Goal: Find specific page/section: Find specific page/section

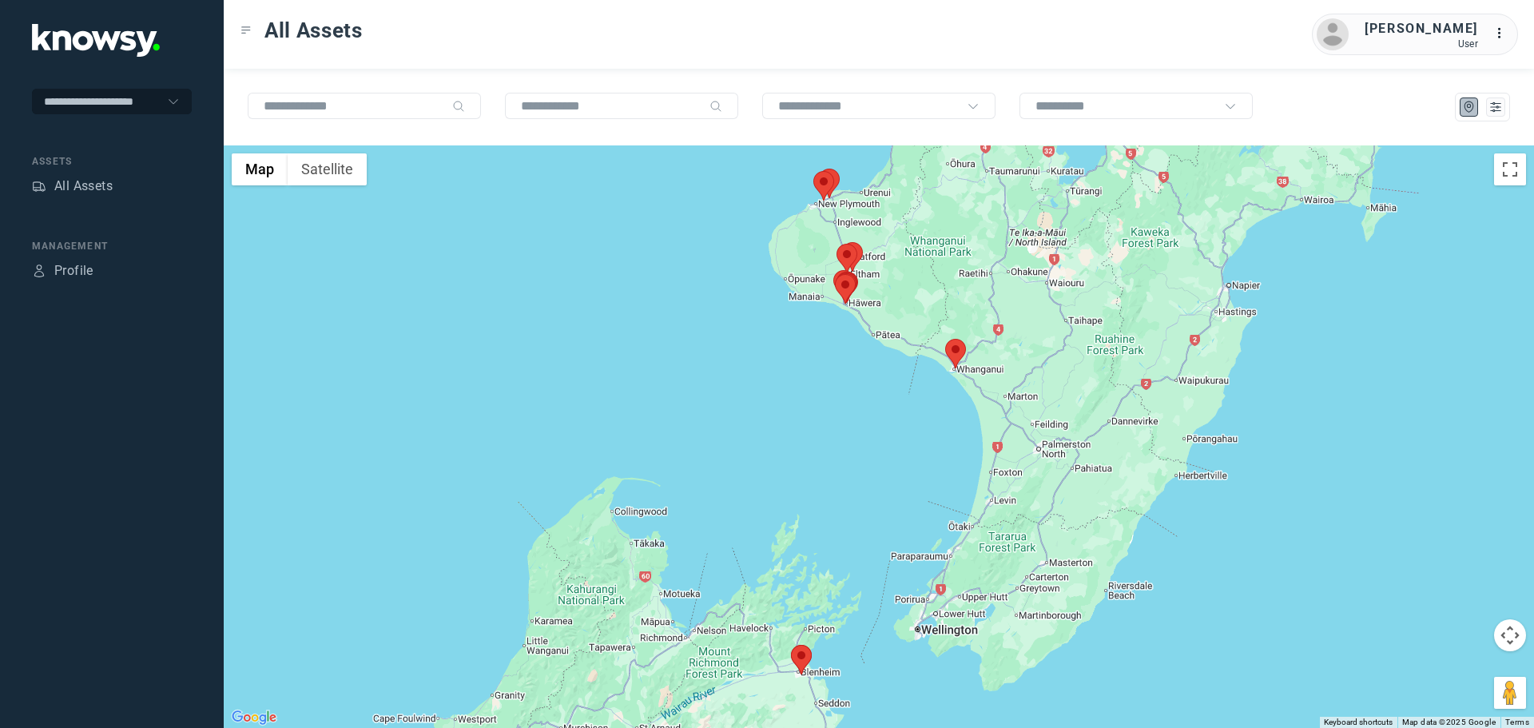
click at [945, 339] on area at bounding box center [945, 339] width 0 height 0
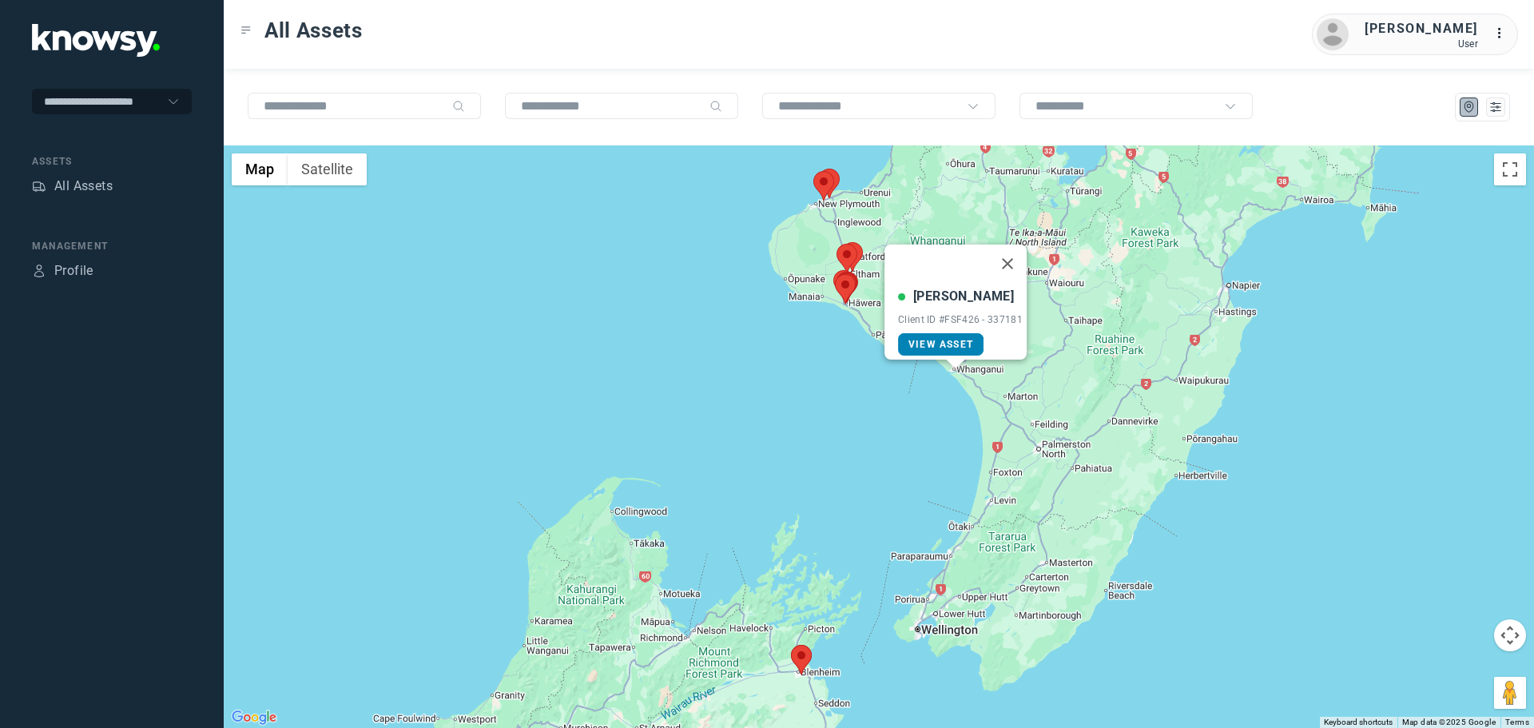
click at [959, 339] on span "View Asset" at bounding box center [940, 344] width 65 height 11
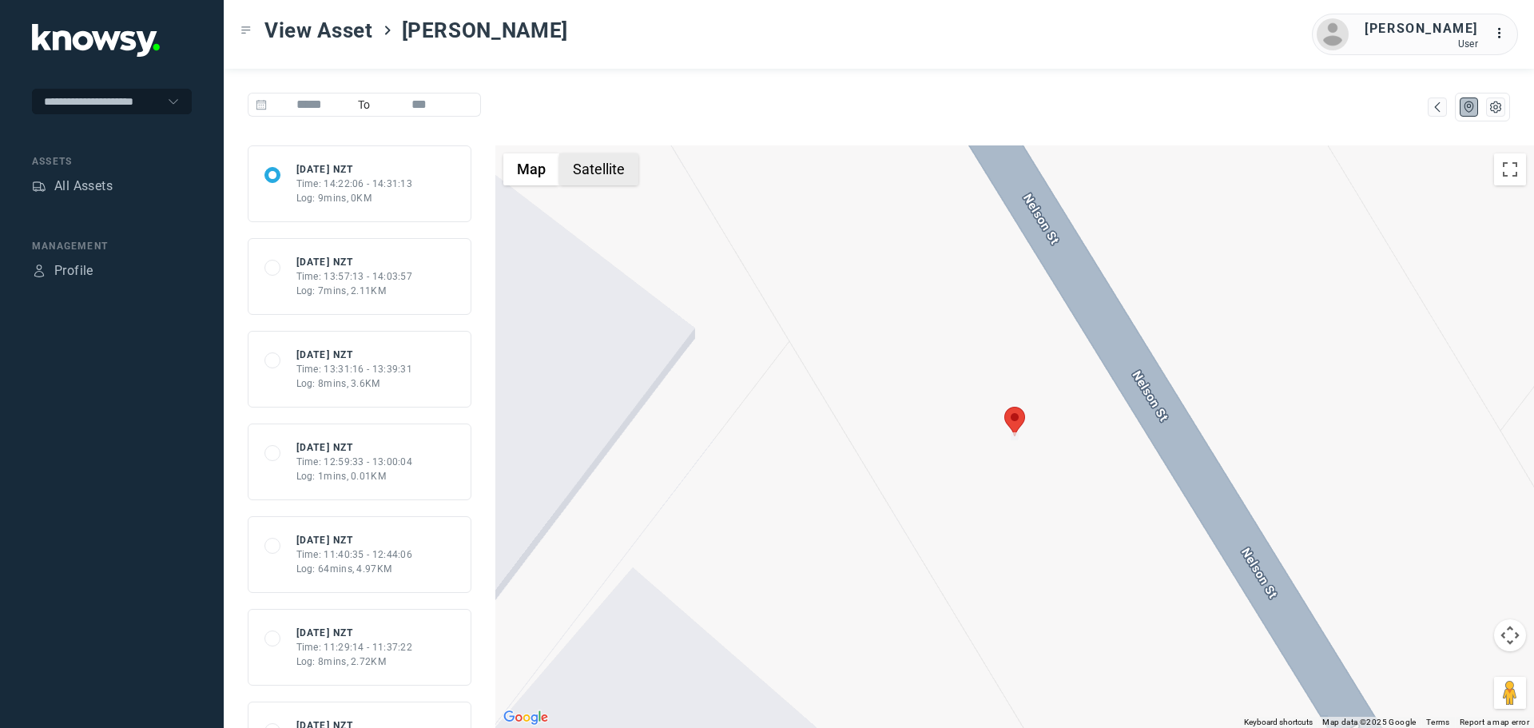
click at [594, 172] on button "Satellite" at bounding box center [598, 169] width 79 height 32
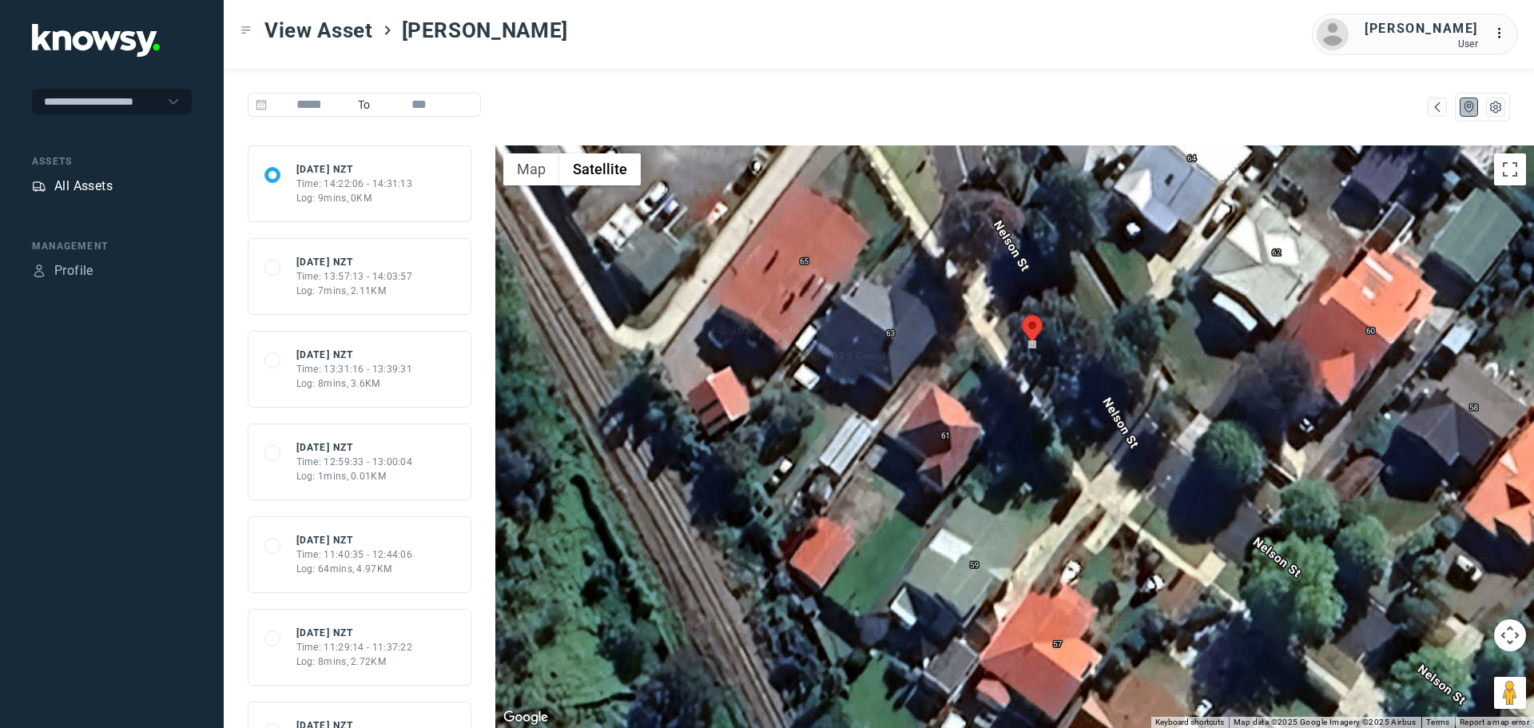
click at [70, 189] on div "All Assets" at bounding box center [83, 186] width 58 height 19
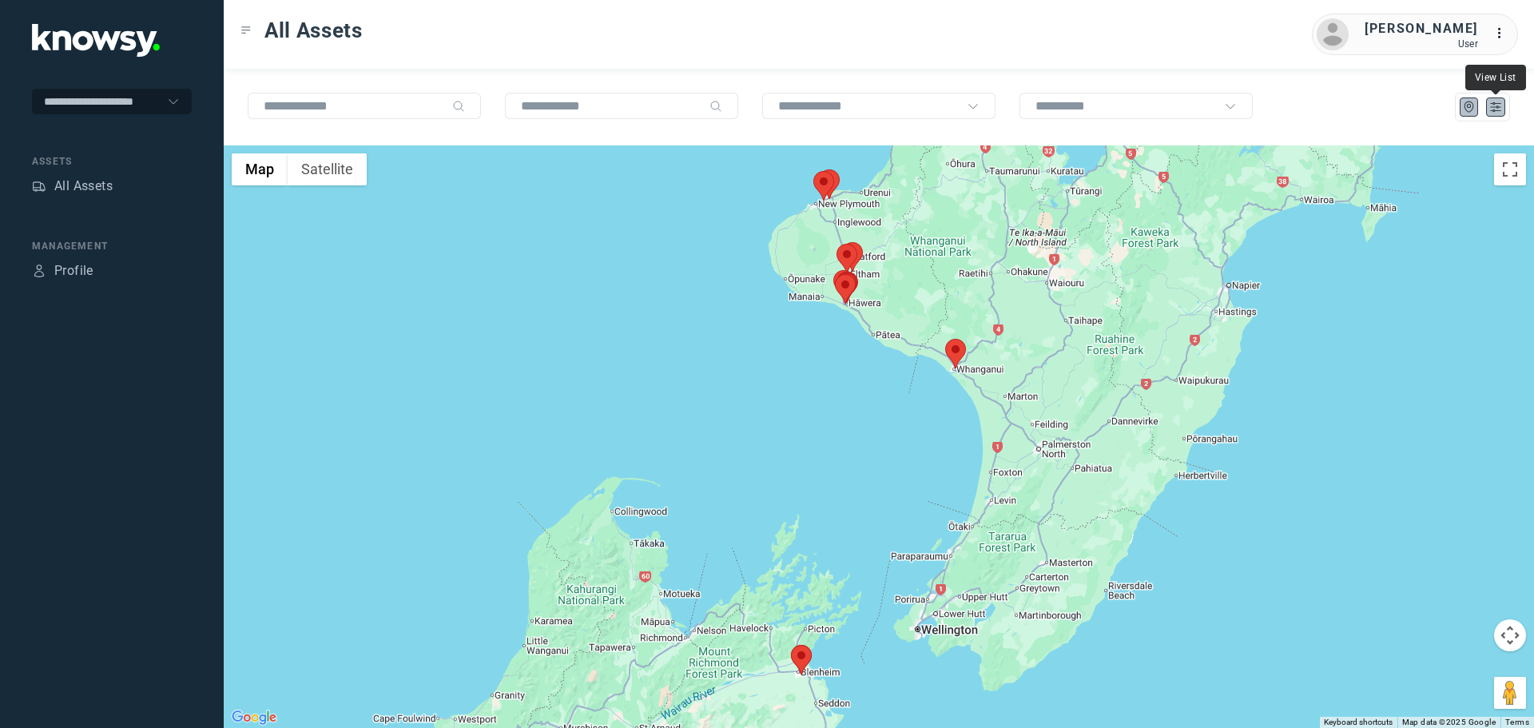
click at [1495, 109] on icon "List" at bounding box center [1495, 107] width 14 height 14
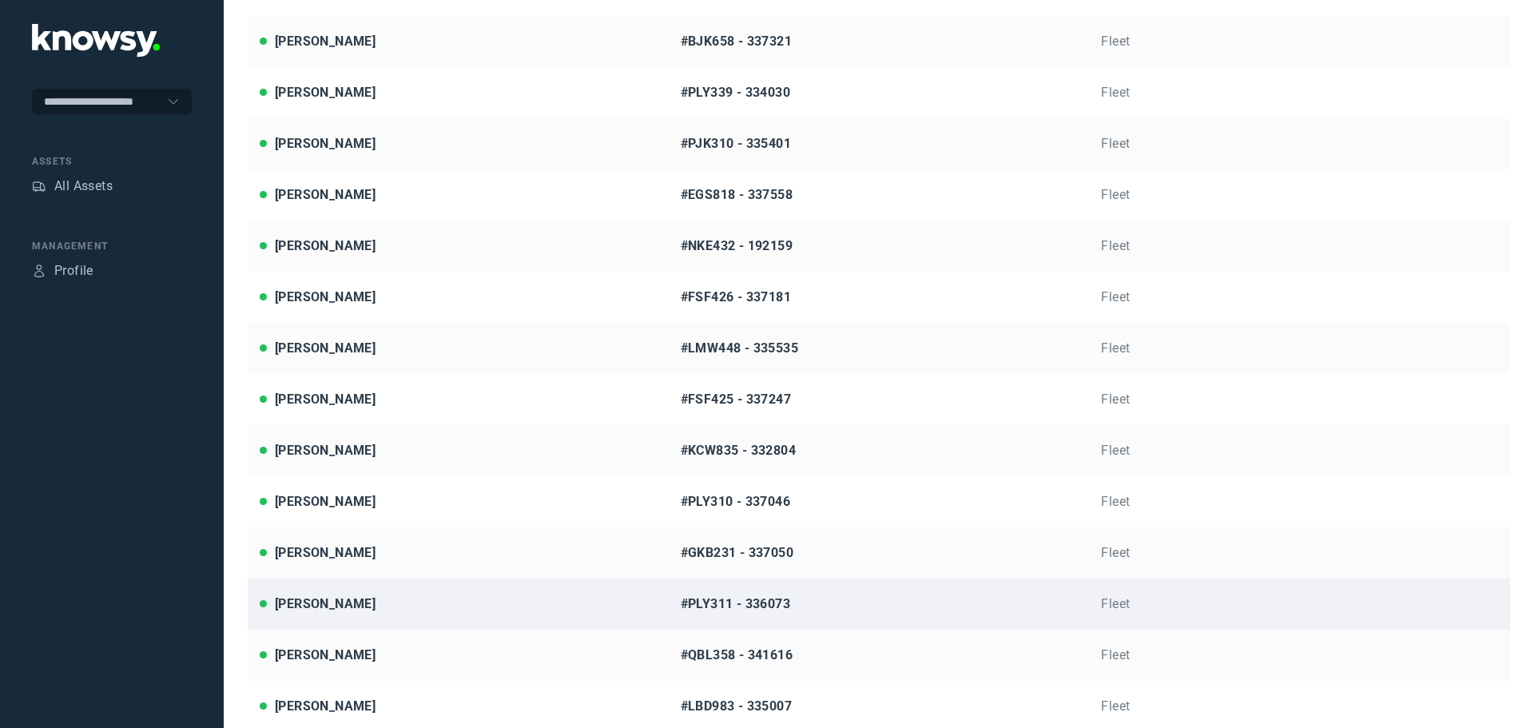
scroll to position [196, 0]
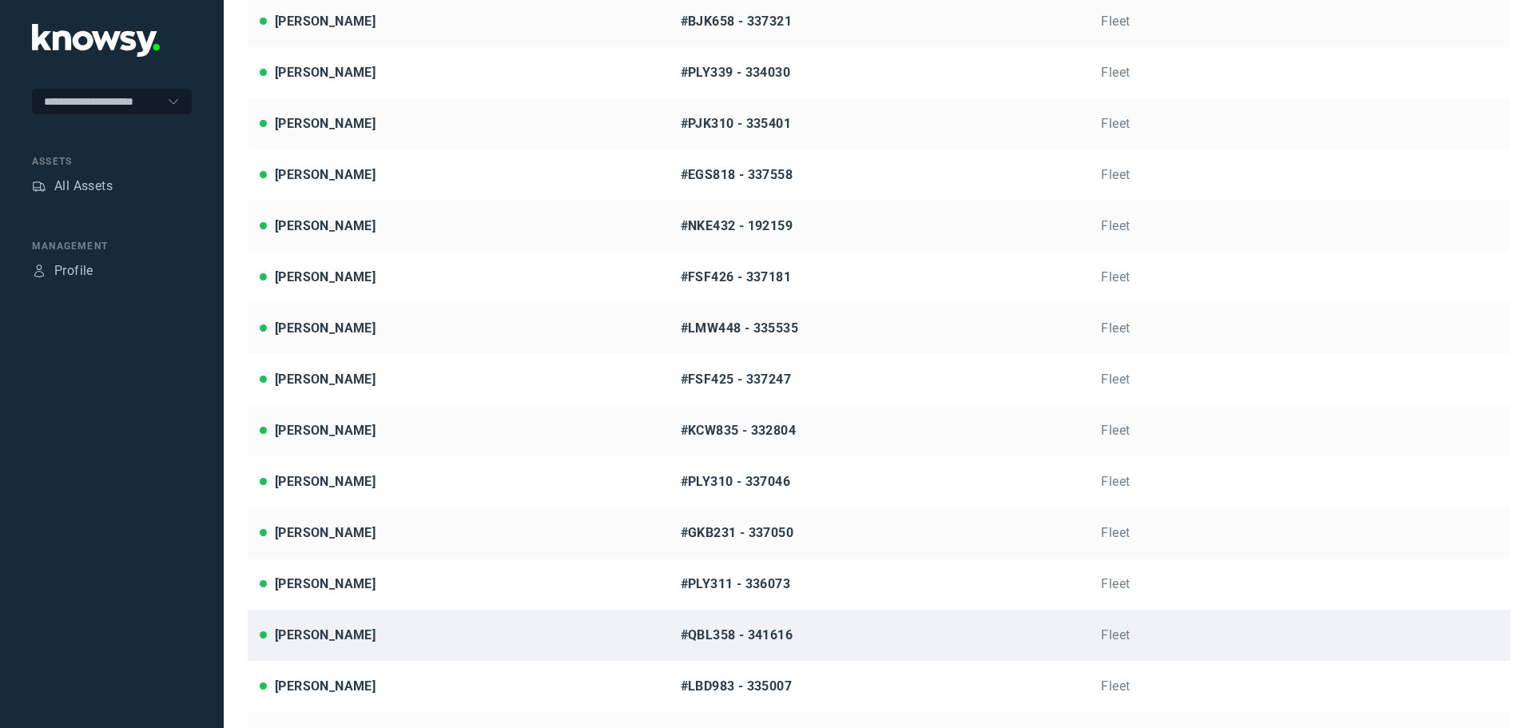
click at [402, 639] on div "[PERSON_NAME]" at bounding box center [458, 634] width 397 height 19
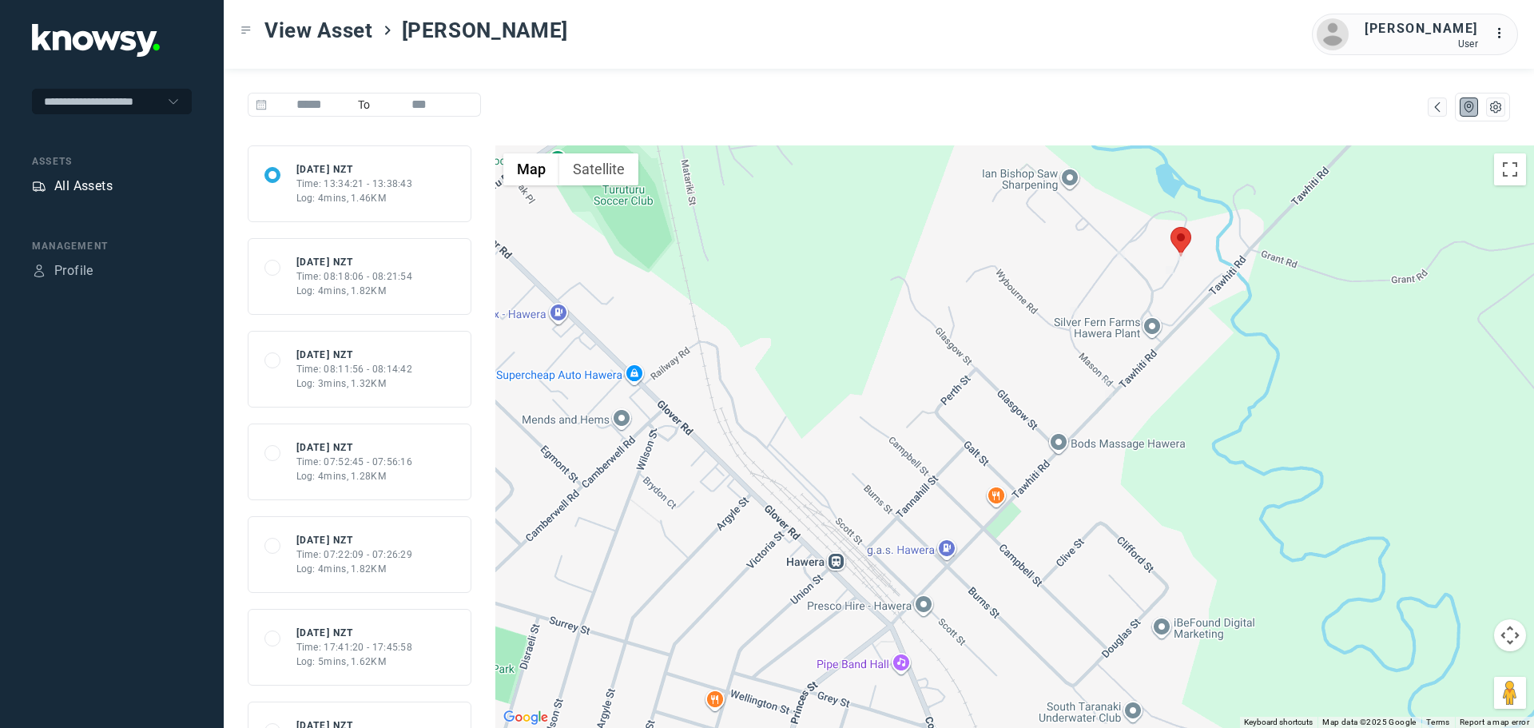
click at [104, 193] on div "All Assets" at bounding box center [83, 186] width 58 height 19
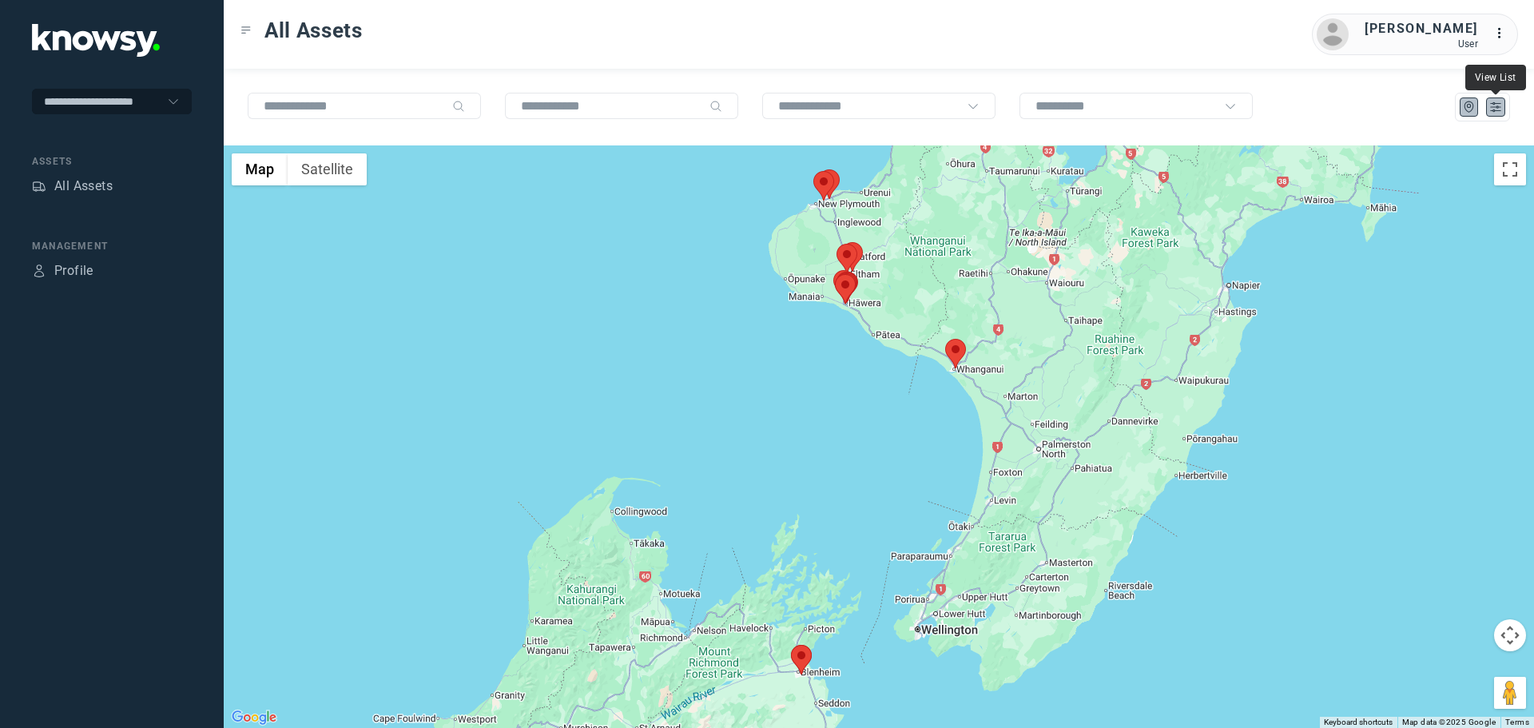
click at [1494, 107] on icon "List" at bounding box center [1495, 107] width 14 height 14
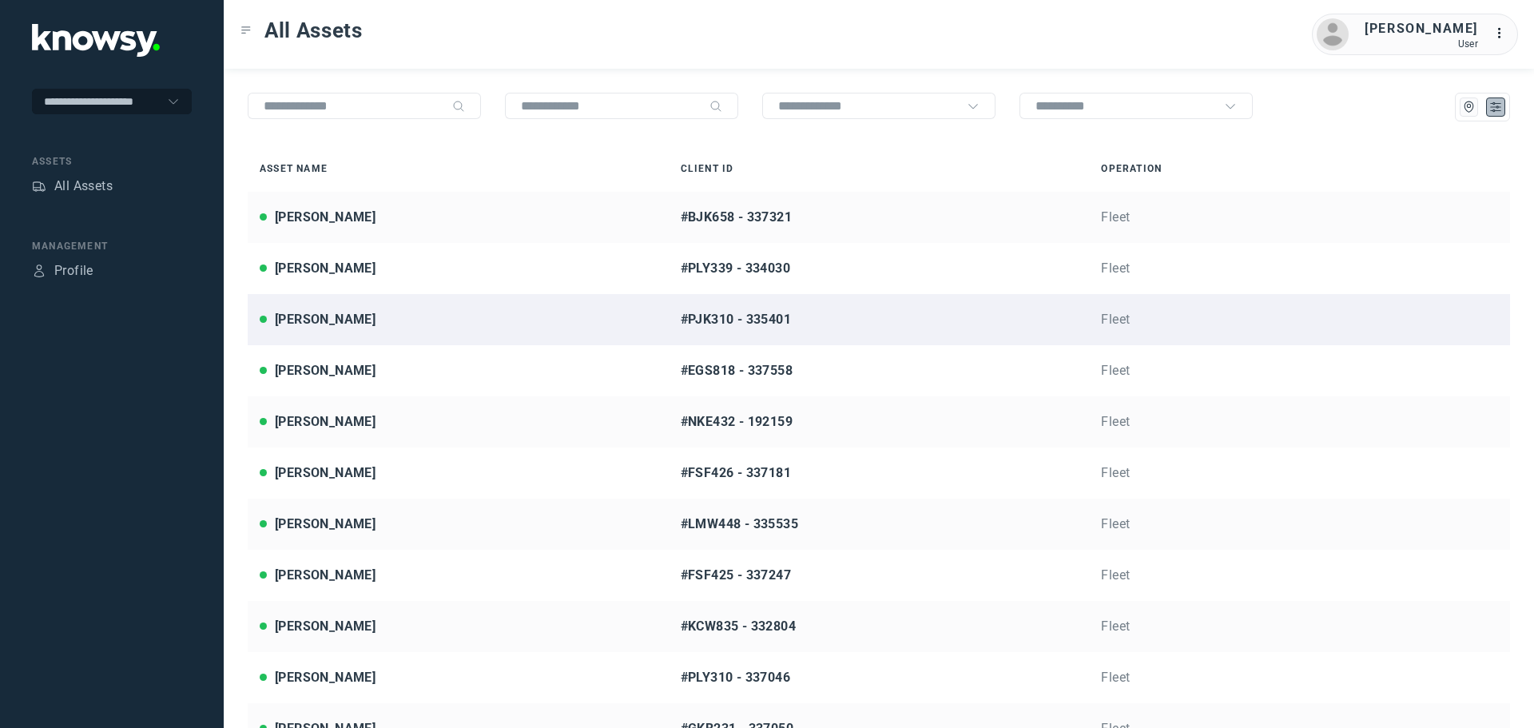
click at [401, 327] on div "[PERSON_NAME]" at bounding box center [458, 319] width 397 height 19
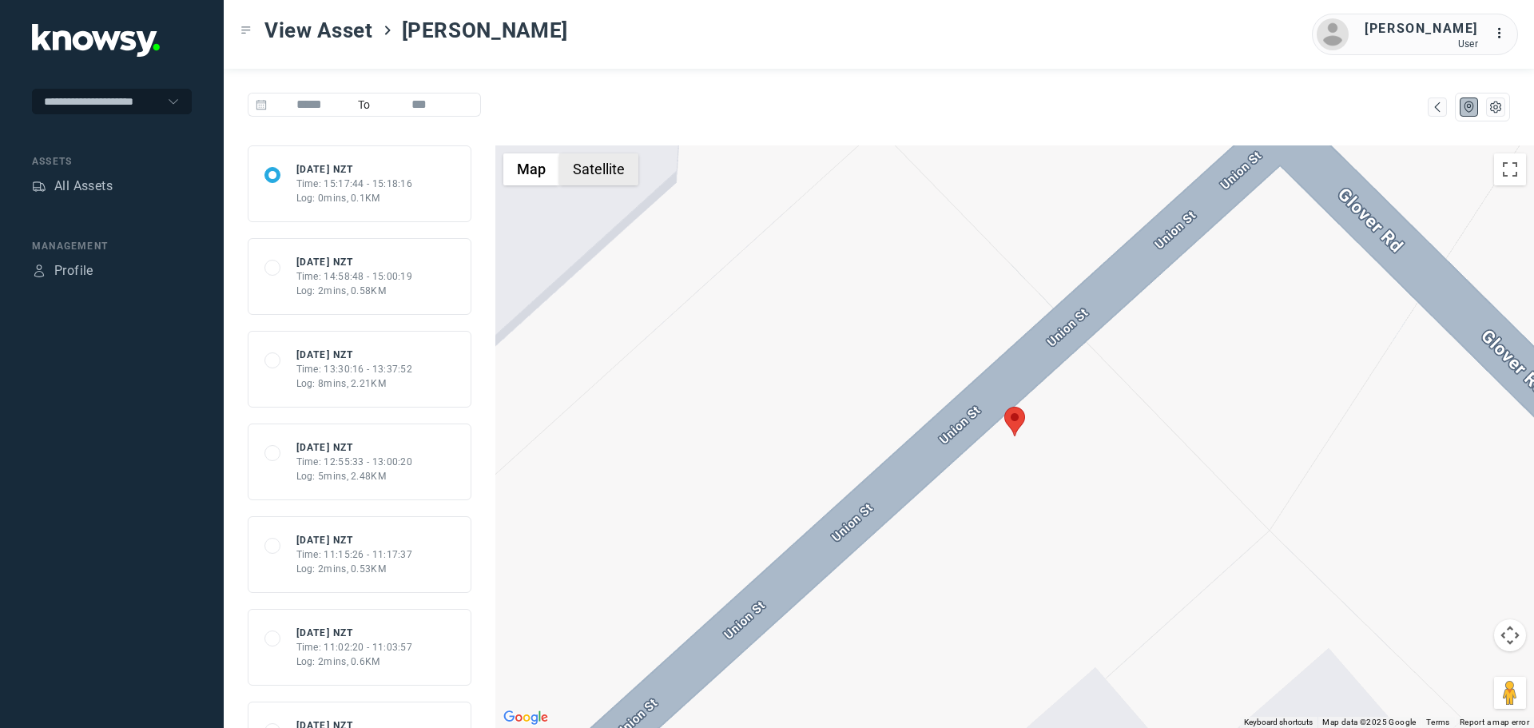
click at [606, 183] on button "Satellite" at bounding box center [598, 169] width 79 height 32
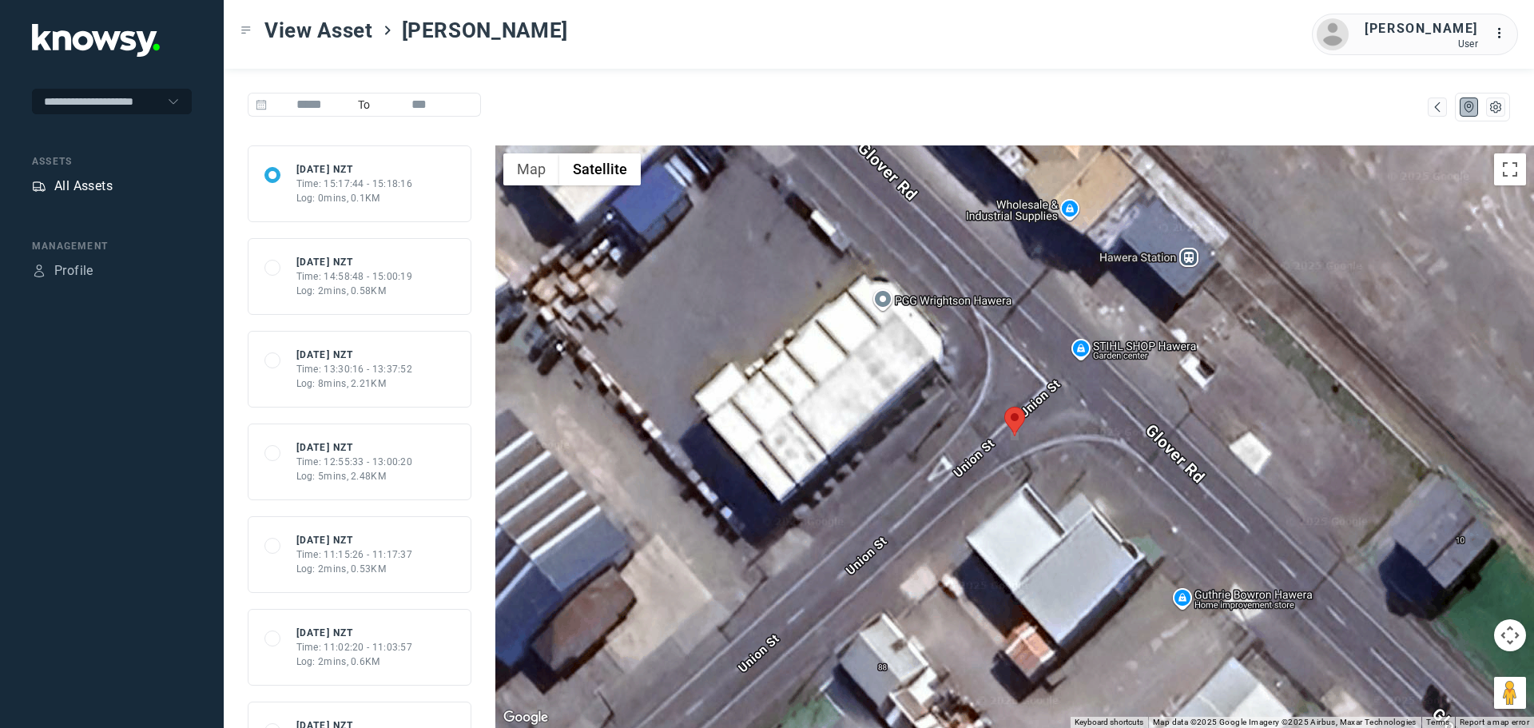
click at [96, 189] on div "All Assets" at bounding box center [83, 186] width 58 height 19
